Goal: Communication & Community: Ask a question

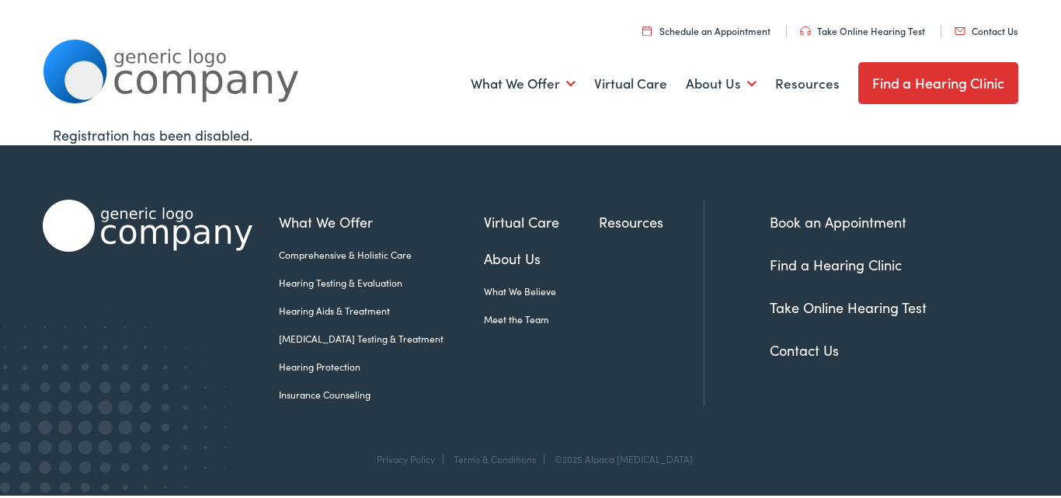
click at [954, 24] on link "Contact Us" at bounding box center [985, 30] width 63 height 13
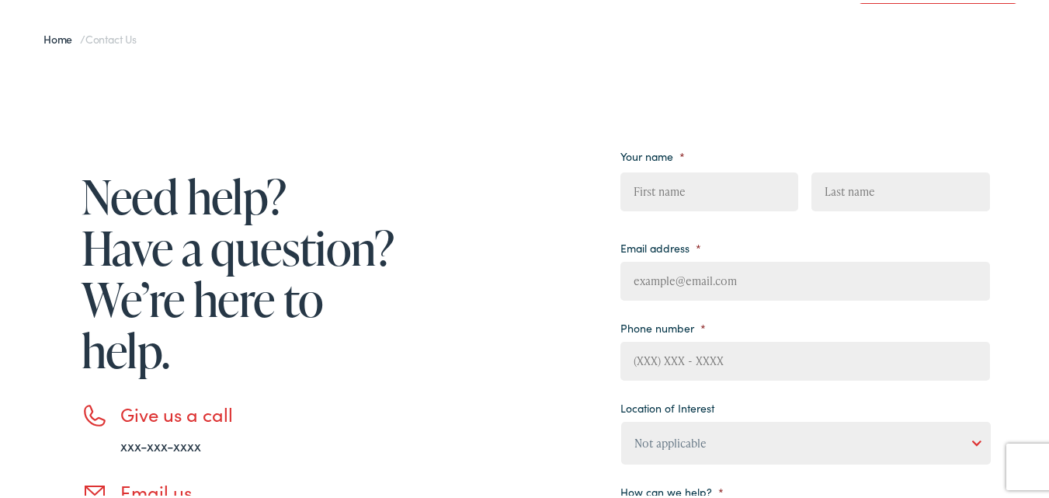
scroll to position [414, 0]
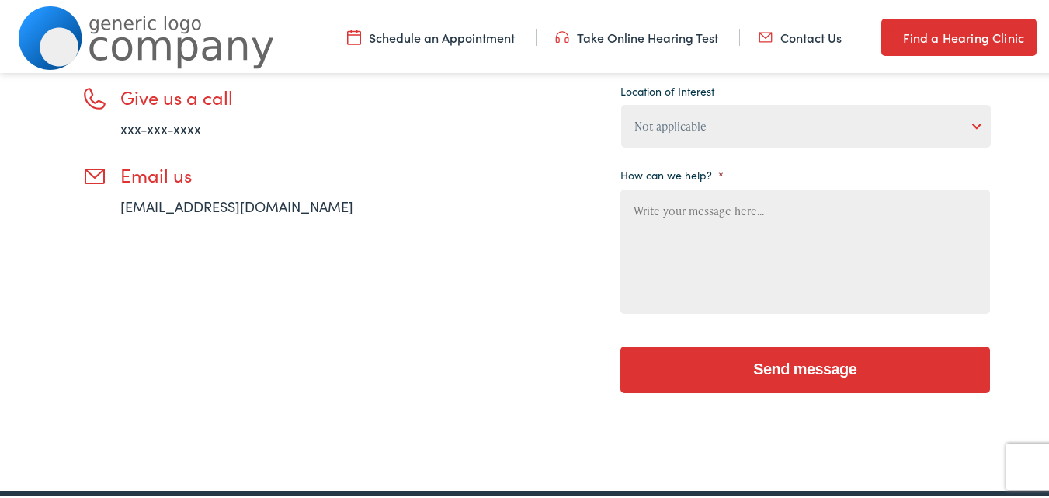
click at [701, 286] on textarea "How can we help? *" at bounding box center [805, 248] width 370 height 124
paste textarea "Beloved website owner, I’m [PERSON_NAME] from Web Design Algorithms, and I’ve b…"
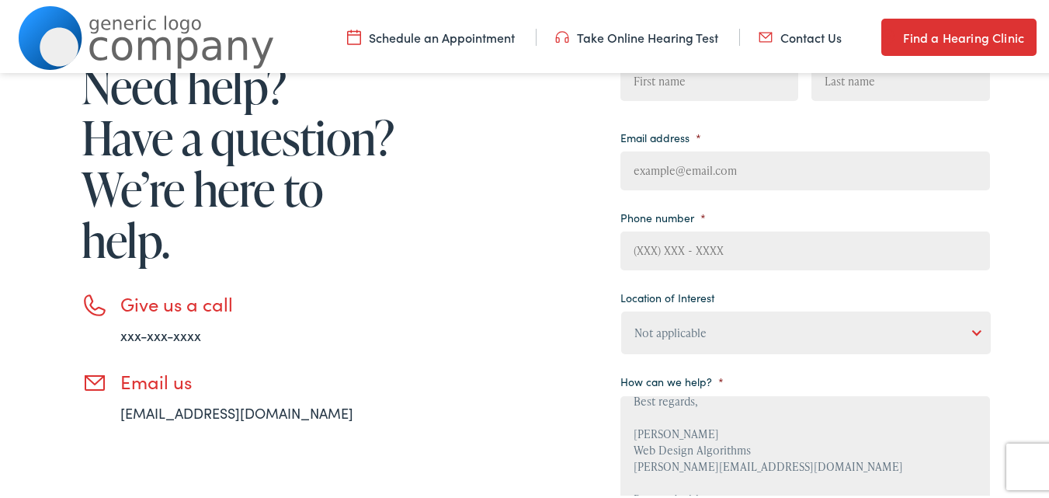
scroll to position [103, 0]
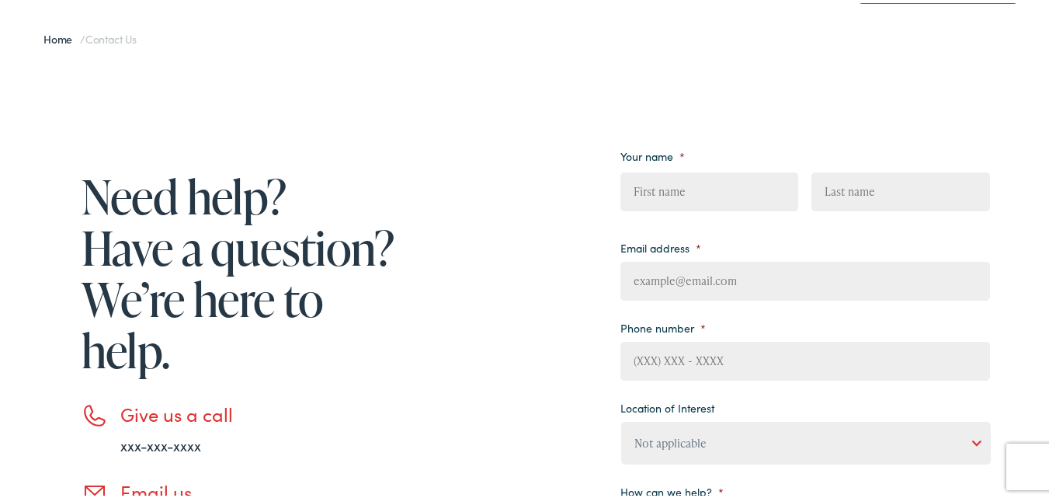
type textarea "Beloved website owner, I’m [PERSON_NAME] from Web Design Algorithms, and I’ve b…"
click at [698, 191] on input "First" at bounding box center [709, 188] width 178 height 39
type input "[PERSON_NAME]"
type input "[GEOGRAPHIC_DATA]"
type input "[PERSON_NAME][EMAIL_ADDRESS][DOMAIN_NAME]"
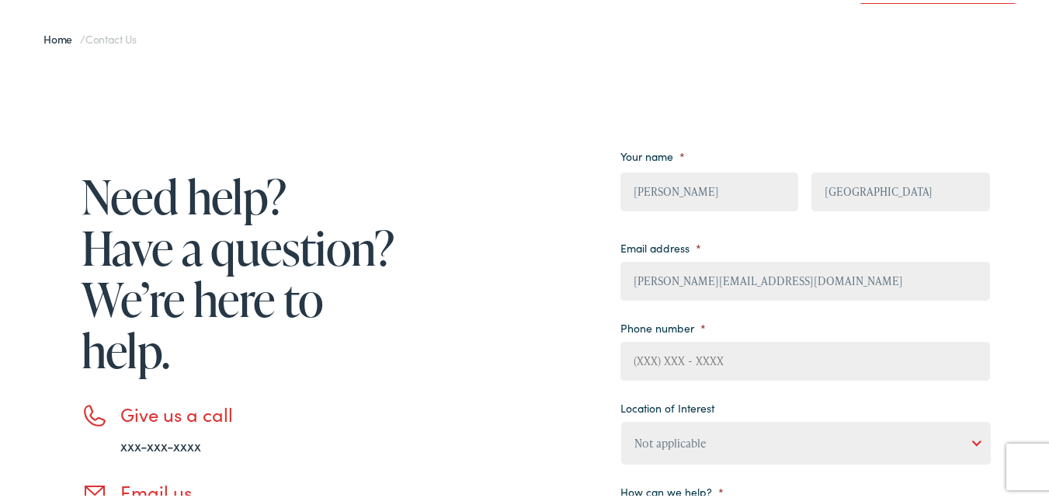
type input "8149805065"
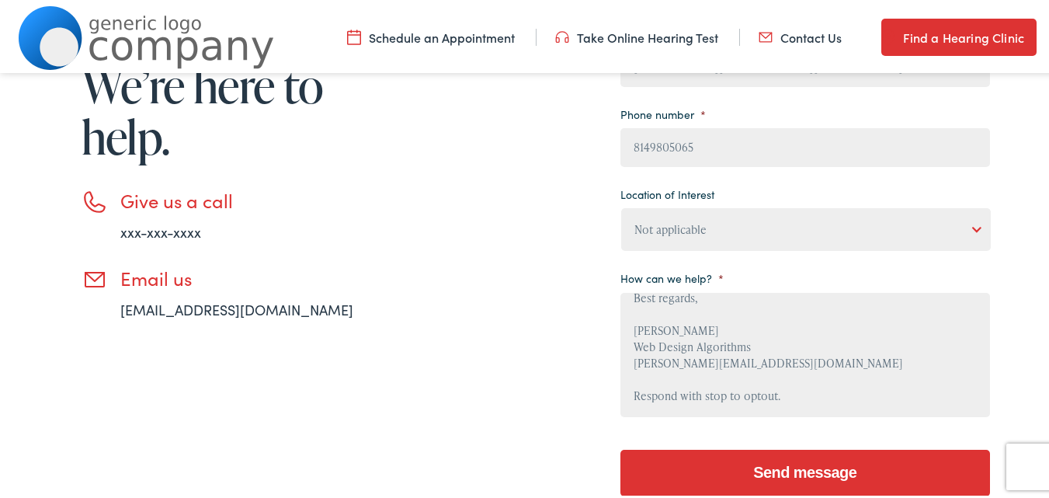
click at [739, 223] on select "Not applicable [PERSON_NAME] [MEDICAL_DATA], Seguin Estes [MEDICAL_DATA], San […" at bounding box center [806, 226] width 370 height 43
click at [621, 205] on select "Not applicable [PERSON_NAME] [MEDICAL_DATA], Seguin Estes [MEDICAL_DATA], San […" at bounding box center [806, 226] width 370 height 43
click at [792, 340] on textarea "Beloved website owner, I’m [PERSON_NAME] from Web Design Algorithms, and I’ve b…" at bounding box center [805, 352] width 370 height 124
click at [787, 462] on input "Send message" at bounding box center [805, 470] width 370 height 47
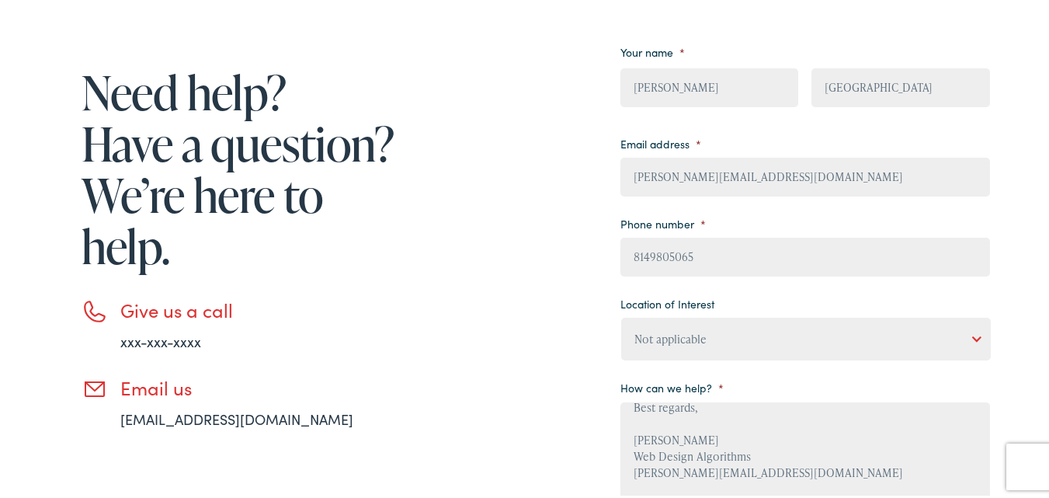
scroll to position [311, 0]
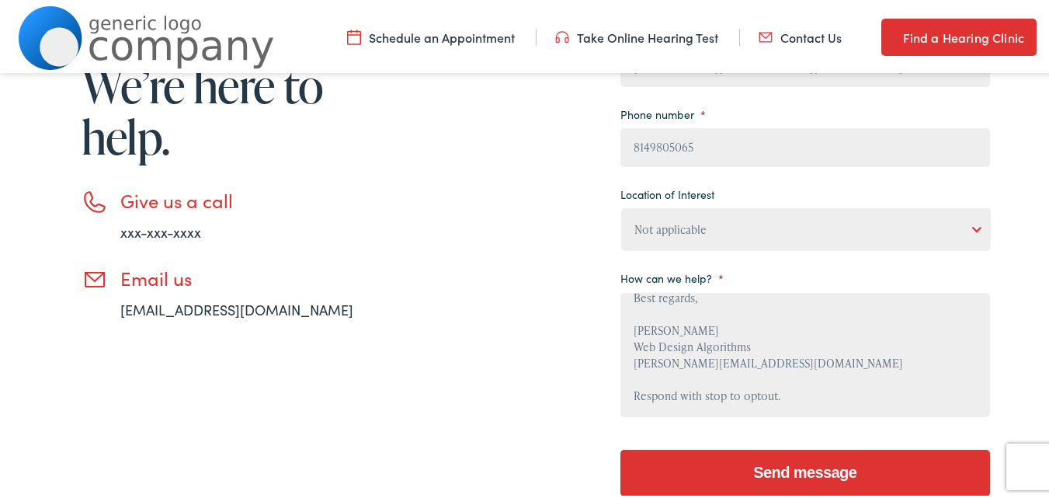
click at [926, 236] on select "Not applicable [PERSON_NAME] [MEDICAL_DATA], Seguin Estes [MEDICAL_DATA], San […" at bounding box center [806, 226] width 370 height 43
select select "[PERSON_NAME] [MEDICAL_DATA], Seguin"
click at [621, 205] on select "Not applicable [PERSON_NAME] [MEDICAL_DATA], Seguin Estes [MEDICAL_DATA], San […" at bounding box center [806, 226] width 370 height 43
drag, startPoint x: 729, startPoint y: 468, endPoint x: 717, endPoint y: 461, distance: 14.3
click at [728, 468] on input "Send message" at bounding box center [805, 470] width 370 height 47
